Goal: Information Seeking & Learning: Find specific fact

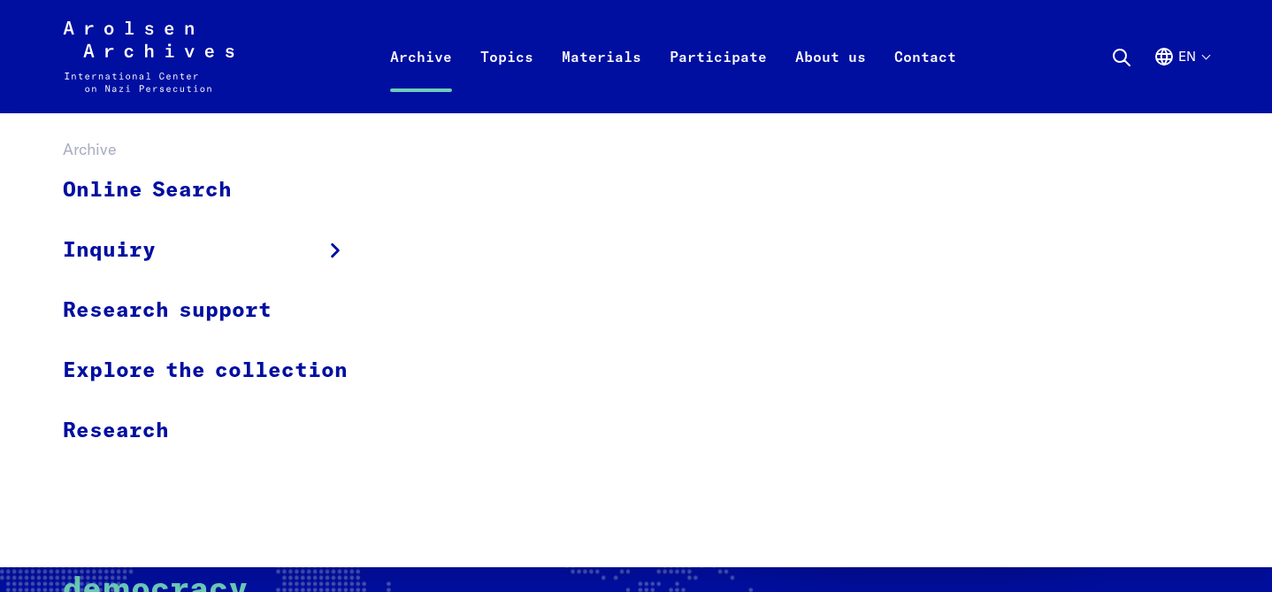
click at [415, 71] on link "Archive" at bounding box center [421, 77] width 90 height 71
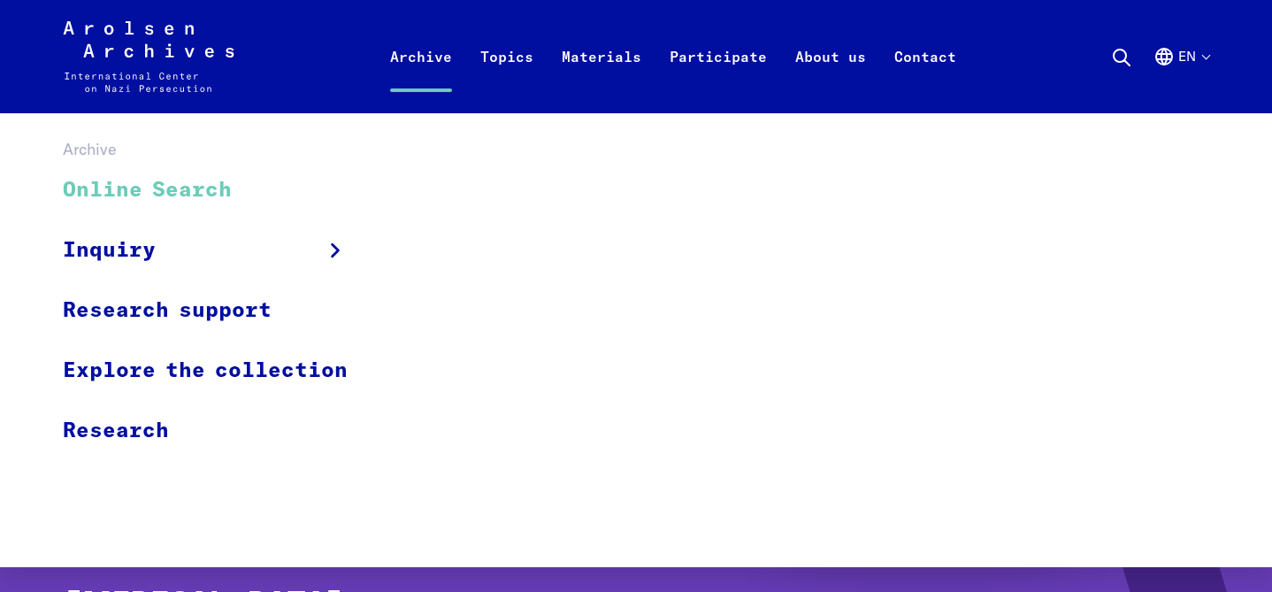
click at [182, 191] on link "Online Search" at bounding box center [217, 190] width 308 height 59
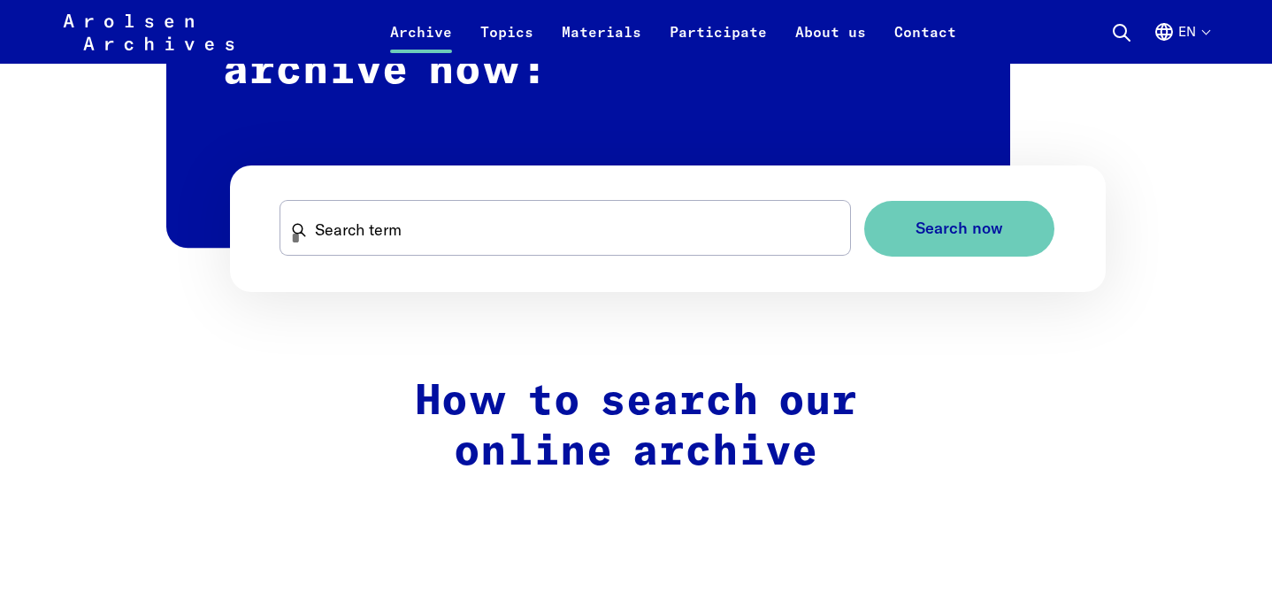
scroll to position [1166, 0]
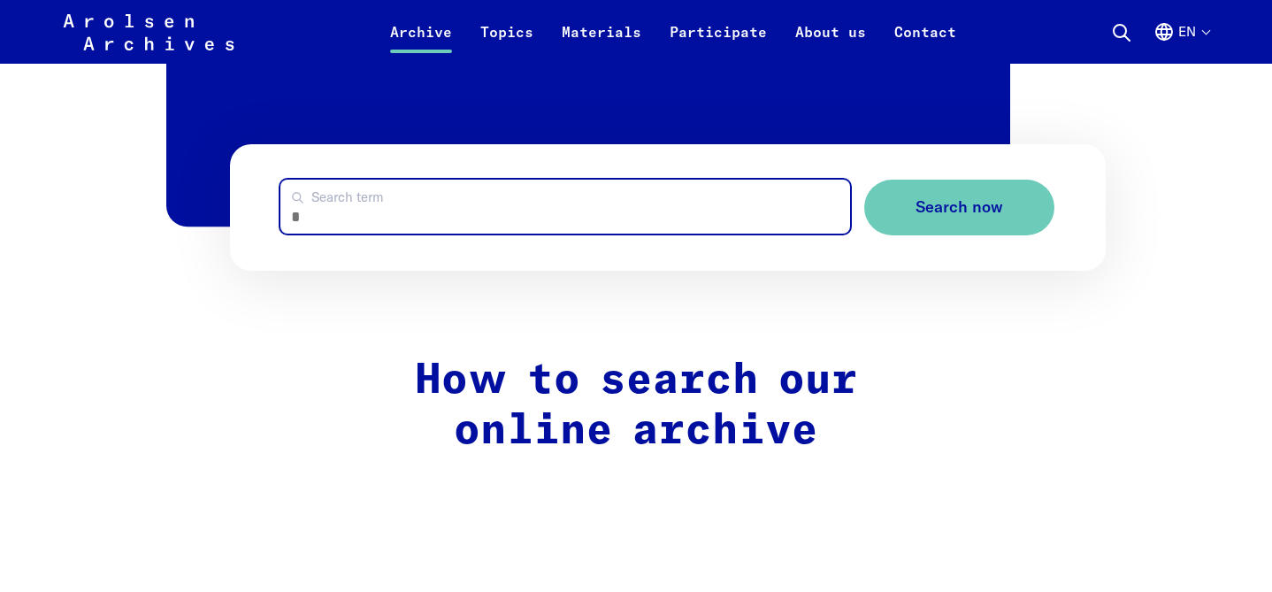
click at [409, 195] on input "Search term" at bounding box center [565, 207] width 570 height 54
type input "**********"
click at [864, 180] on button "Search now" at bounding box center [959, 208] width 190 height 56
